Goal: Task Accomplishment & Management: Contribute content

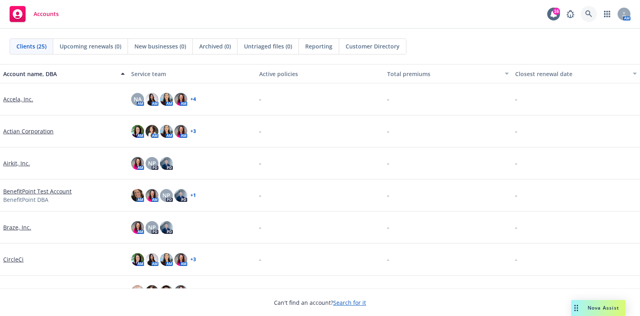
click at [586, 16] on icon at bounding box center [588, 13] width 7 height 7
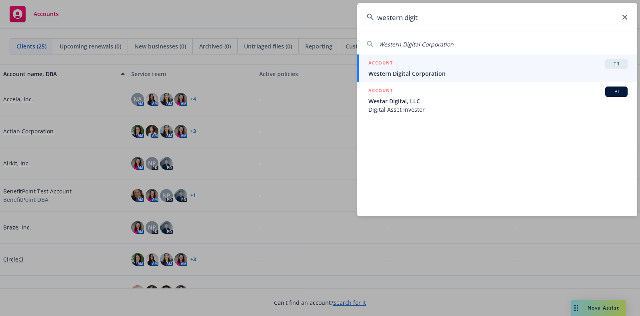
type input "western digit"
click at [448, 60] on div "ACCOUNT TR" at bounding box center [497, 64] width 259 height 10
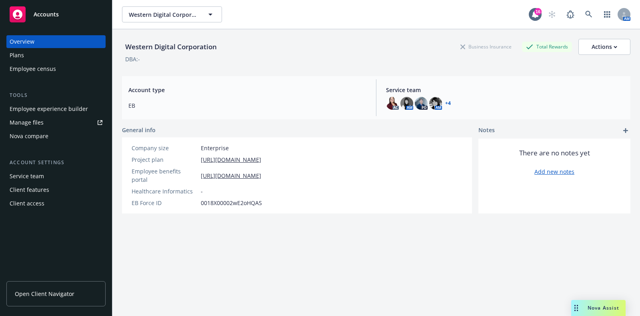
click at [26, 123] on div "Manage files" at bounding box center [27, 122] width 34 height 13
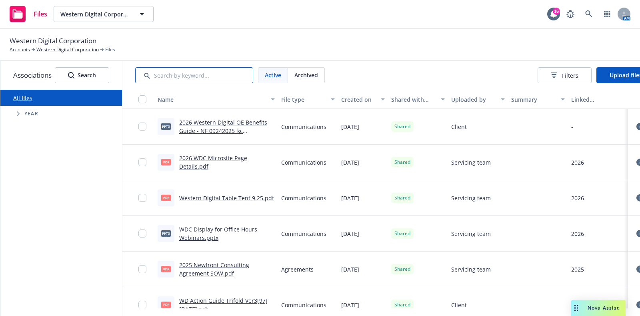
click at [224, 74] on input "Search by keyword..." at bounding box center [194, 75] width 118 height 16
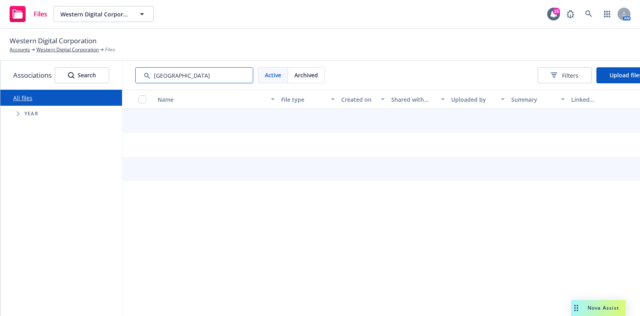
type input "[GEOGRAPHIC_DATA]"
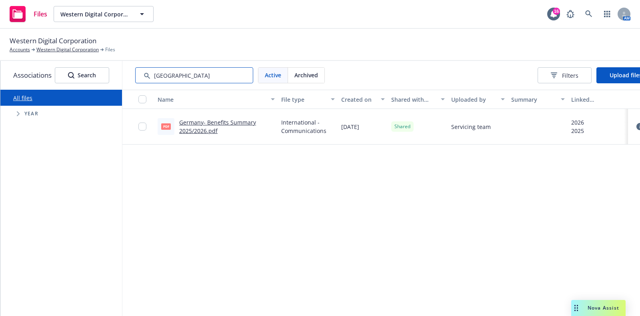
drag, startPoint x: 197, startPoint y: 79, endPoint x: 111, endPoint y: 71, distance: 86.4
click at [111, 71] on div "Associations Search All files Accessibility guide for tree Tree Example. Naviga…" at bounding box center [320, 188] width 640 height 255
click at [310, 72] on span "Archived" at bounding box center [306, 75] width 24 height 8
click at [291, 73] on div "Archived" at bounding box center [306, 75] width 36 height 15
click at [259, 78] on div "Active" at bounding box center [273, 75] width 30 height 15
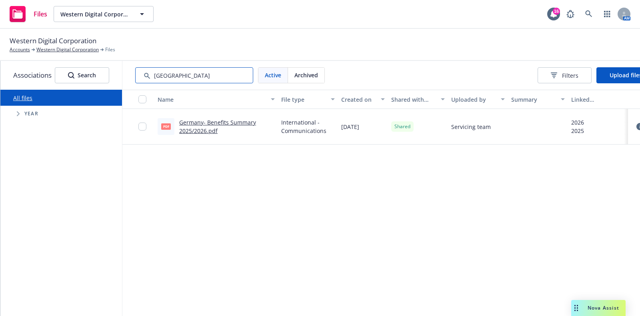
drag, startPoint x: 190, startPoint y: 78, endPoint x: 6, endPoint y: 55, distance: 185.9
click at [4, 55] on div "Western Digital Corporation Accounts Western Digital Corporation Files Associat…" at bounding box center [320, 172] width 640 height 287
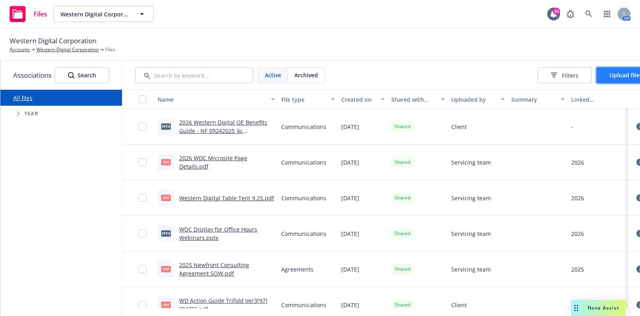
click at [613, 80] on button "Upload files" at bounding box center [626, 75] width 59 height 16
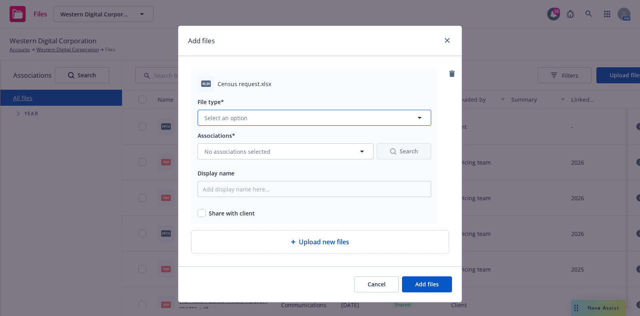
click at [301, 117] on button "Select an option" at bounding box center [315, 118] width 234 height 16
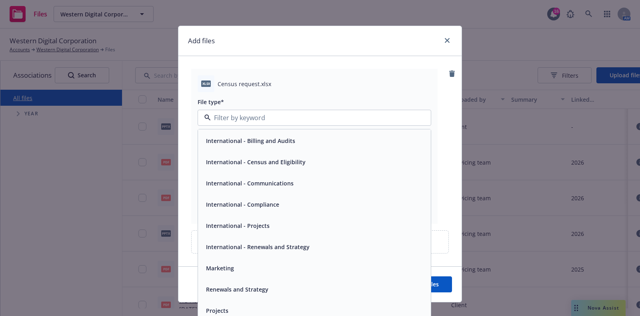
scroll to position [150, 0]
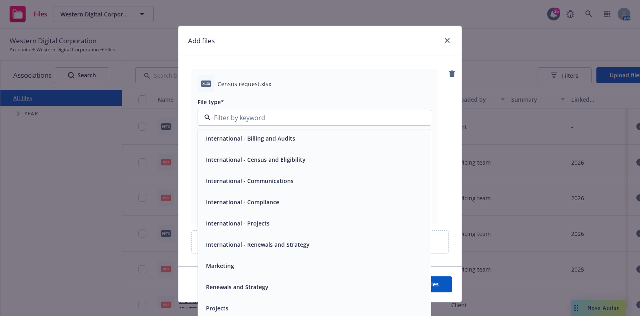
click at [302, 163] on div "International - Census and Eligibility" at bounding box center [314, 160] width 223 height 12
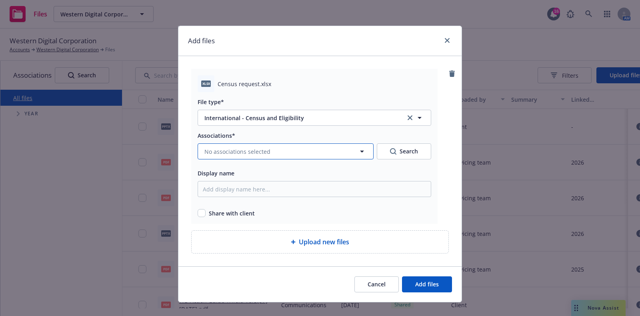
click at [284, 156] on button "No associations selected" at bounding box center [286, 151] width 176 height 16
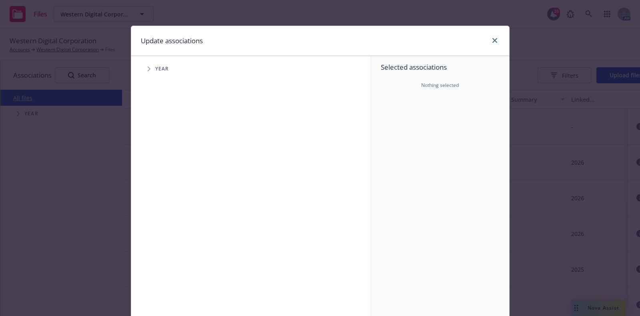
click at [148, 68] on icon "Tree Example" at bounding box center [149, 68] width 3 height 5
click at [165, 178] on input "Tree Example" at bounding box center [169, 178] width 8 height 8
checkbox input "true"
drag, startPoint x: 164, startPoint y: 189, endPoint x: 165, endPoint y: 194, distance: 4.9
click at [165, 193] on div "2026 Year" at bounding box center [177, 196] width 24 height 15
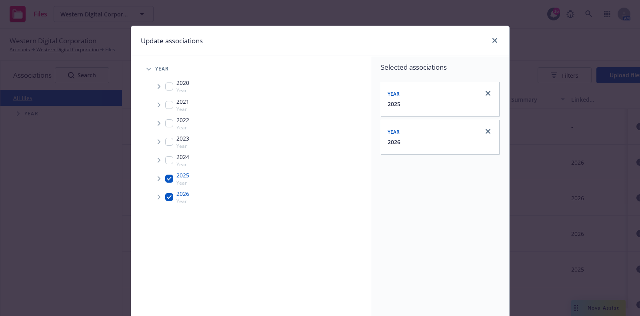
click at [165, 194] on input "Tree Example" at bounding box center [169, 197] width 8 height 8
checkbox input "true"
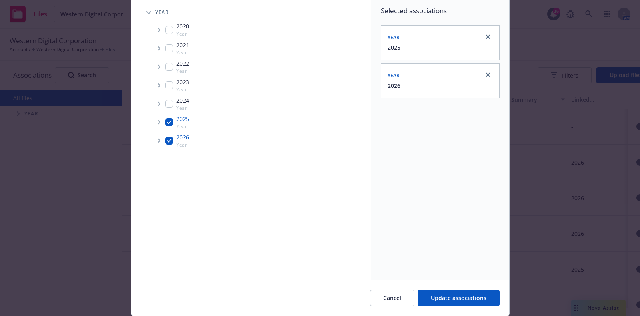
scroll to position [82, 0]
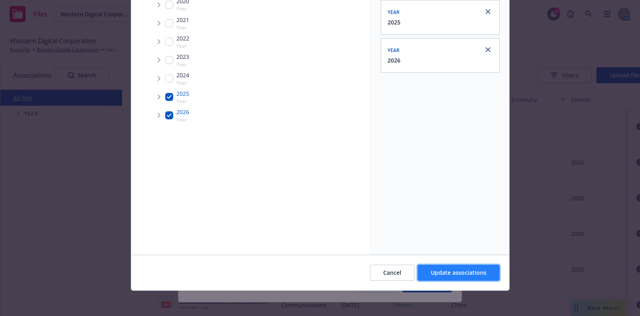
click at [441, 277] on button "Update associations" at bounding box center [459, 272] width 82 height 16
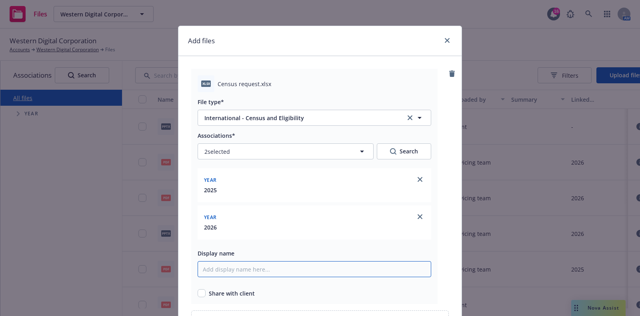
click at [265, 265] on input "Display name" at bounding box center [315, 269] width 234 height 16
drag, startPoint x: 247, startPoint y: 264, endPoint x: 193, endPoint y: 271, distance: 54.5
click at [193, 271] on div "xlsx Census request.xlsx File type* International - Census and Eligibility Inte…" at bounding box center [314, 186] width 246 height 235
paste input "Census Request"
type input "Germany- Census Request"
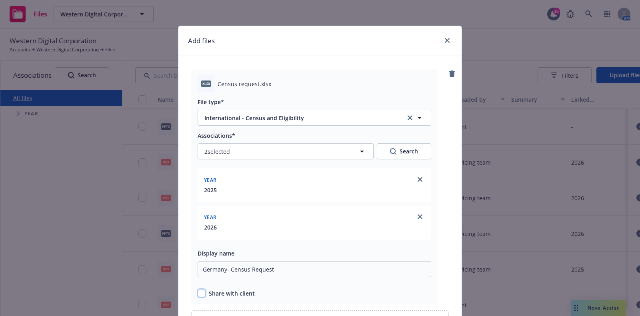
click at [198, 291] on input "checkbox" at bounding box center [202, 293] width 8 height 8
checkbox input "true"
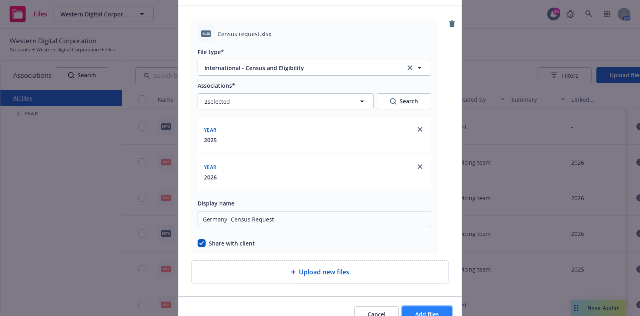
click at [413, 306] on button "Add files" at bounding box center [427, 314] width 50 height 16
